Goal: Task Accomplishment & Management: Manage account settings

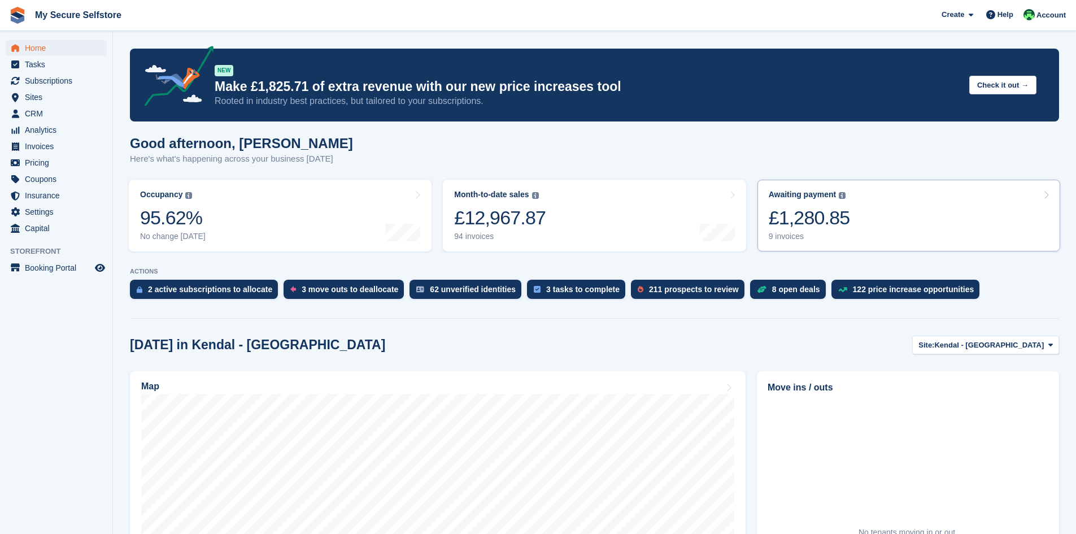
click at [793, 216] on div "£1,280.85" at bounding box center [809, 217] width 81 height 23
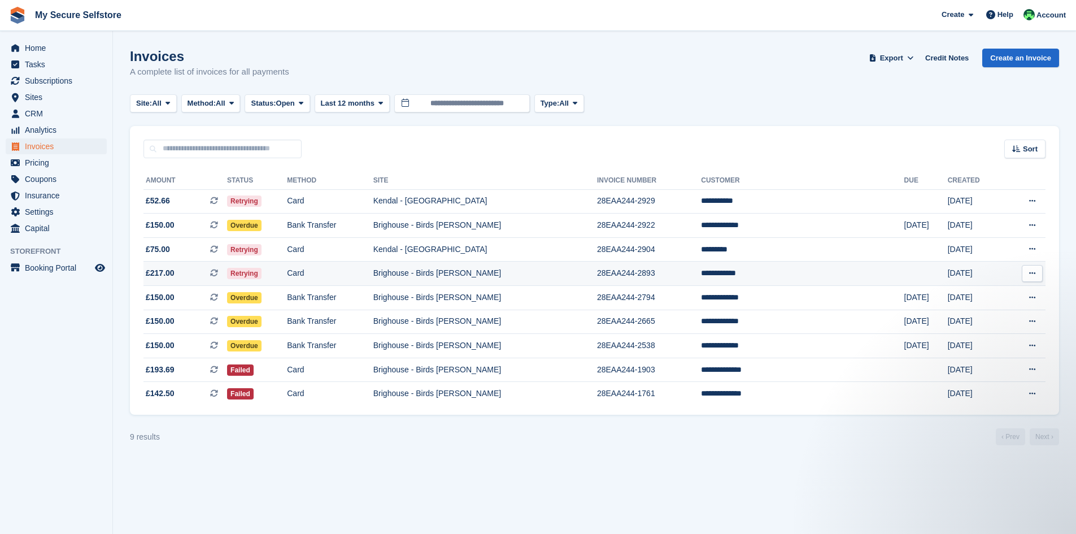
click at [261, 277] on span "Retrying" at bounding box center [244, 273] width 34 height 11
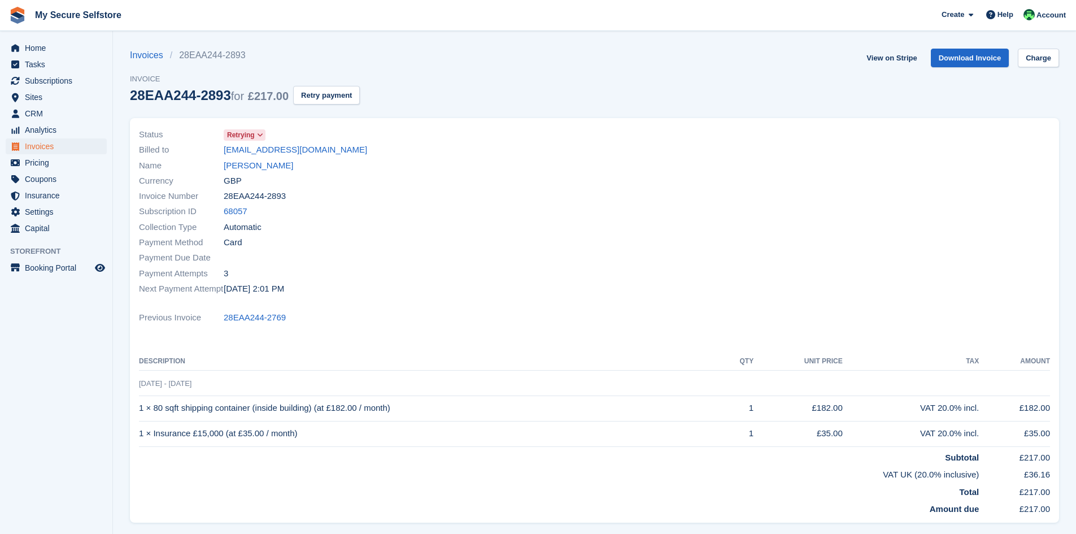
click at [260, 133] on icon at bounding box center [260, 135] width 6 height 7
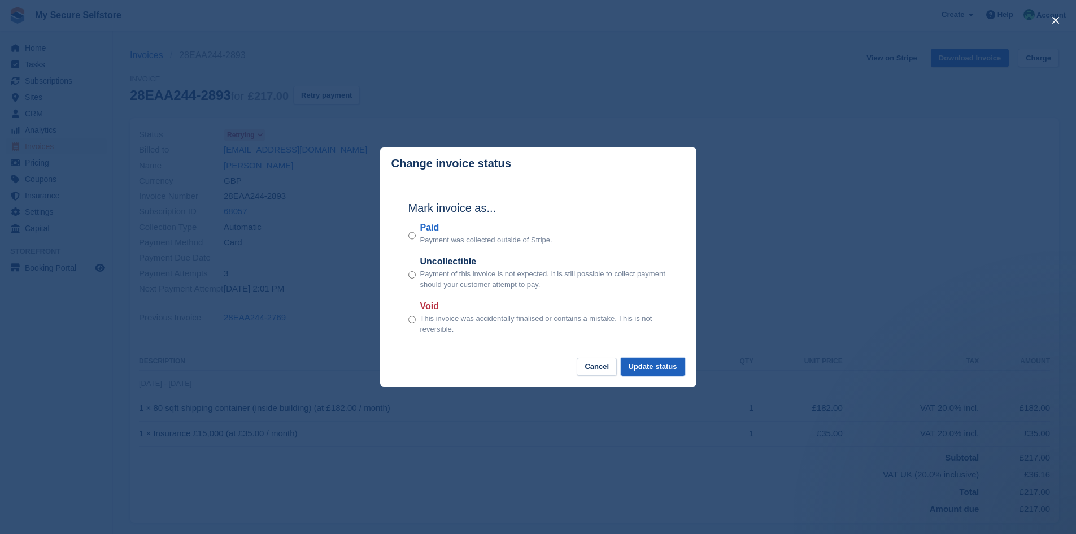
drag, startPoint x: 667, startPoint y: 363, endPoint x: 676, endPoint y: 363, distance: 8.5
click at [668, 363] on button "Update status" at bounding box center [653, 367] width 64 height 19
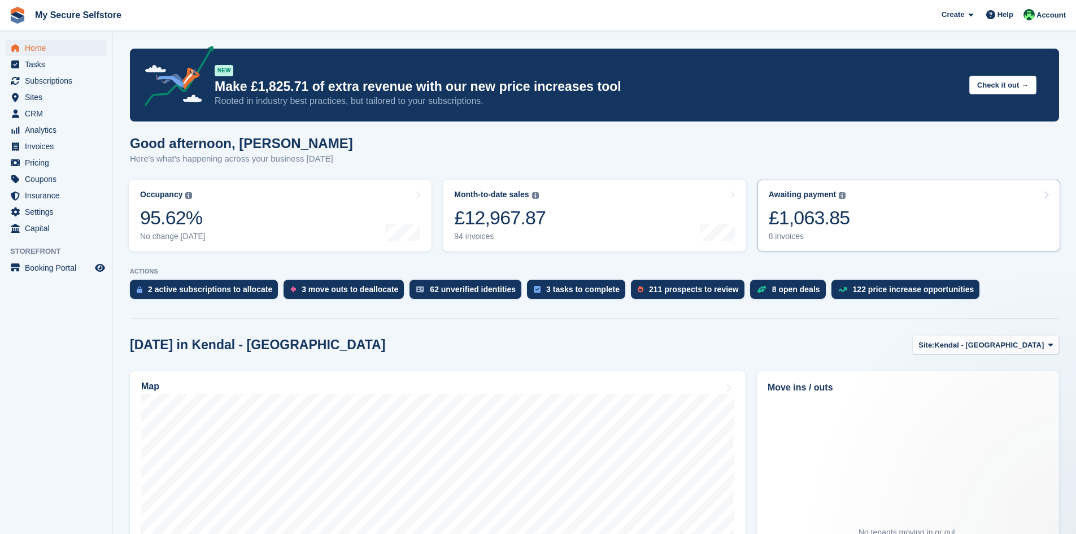
click at [807, 216] on div "£1,063.85" at bounding box center [809, 217] width 81 height 23
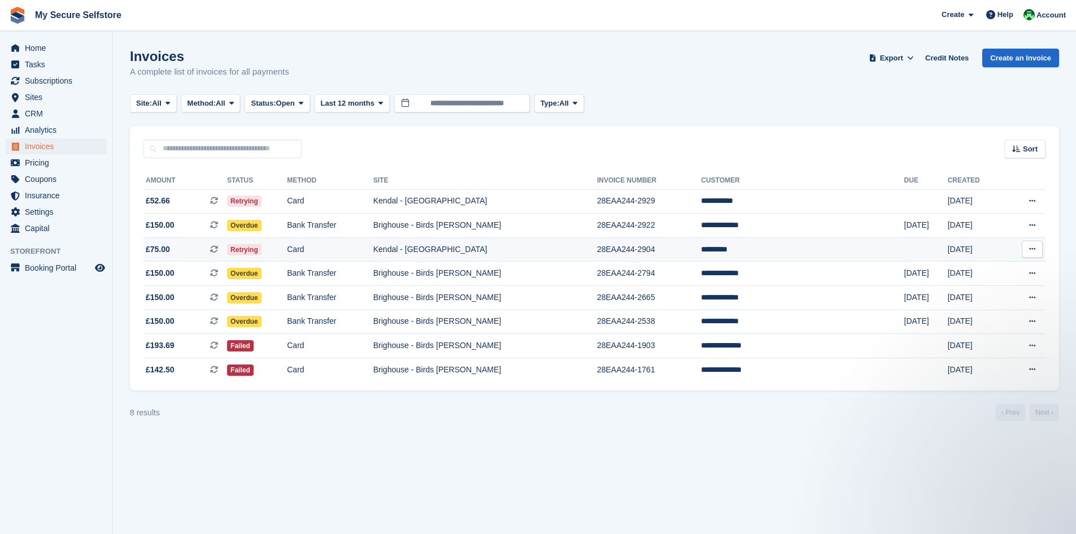
click at [746, 246] on td "*********" at bounding box center [802, 249] width 203 height 24
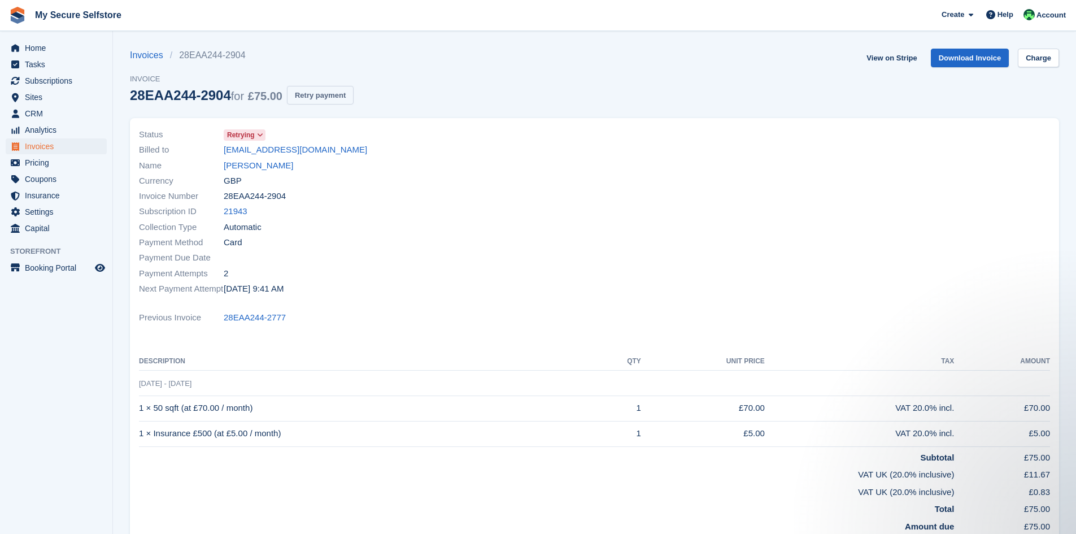
click at [331, 95] on button "Retry payment" at bounding box center [320, 95] width 67 height 19
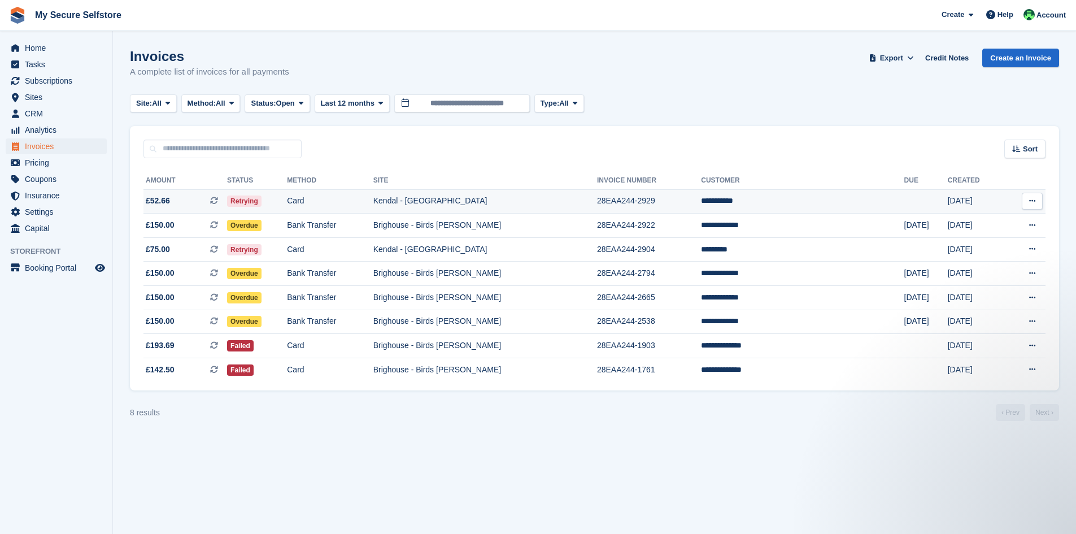
click at [455, 199] on td "Kendal - [GEOGRAPHIC_DATA]" at bounding box center [485, 201] width 224 height 24
